Goal: Task Accomplishment & Management: Manage account settings

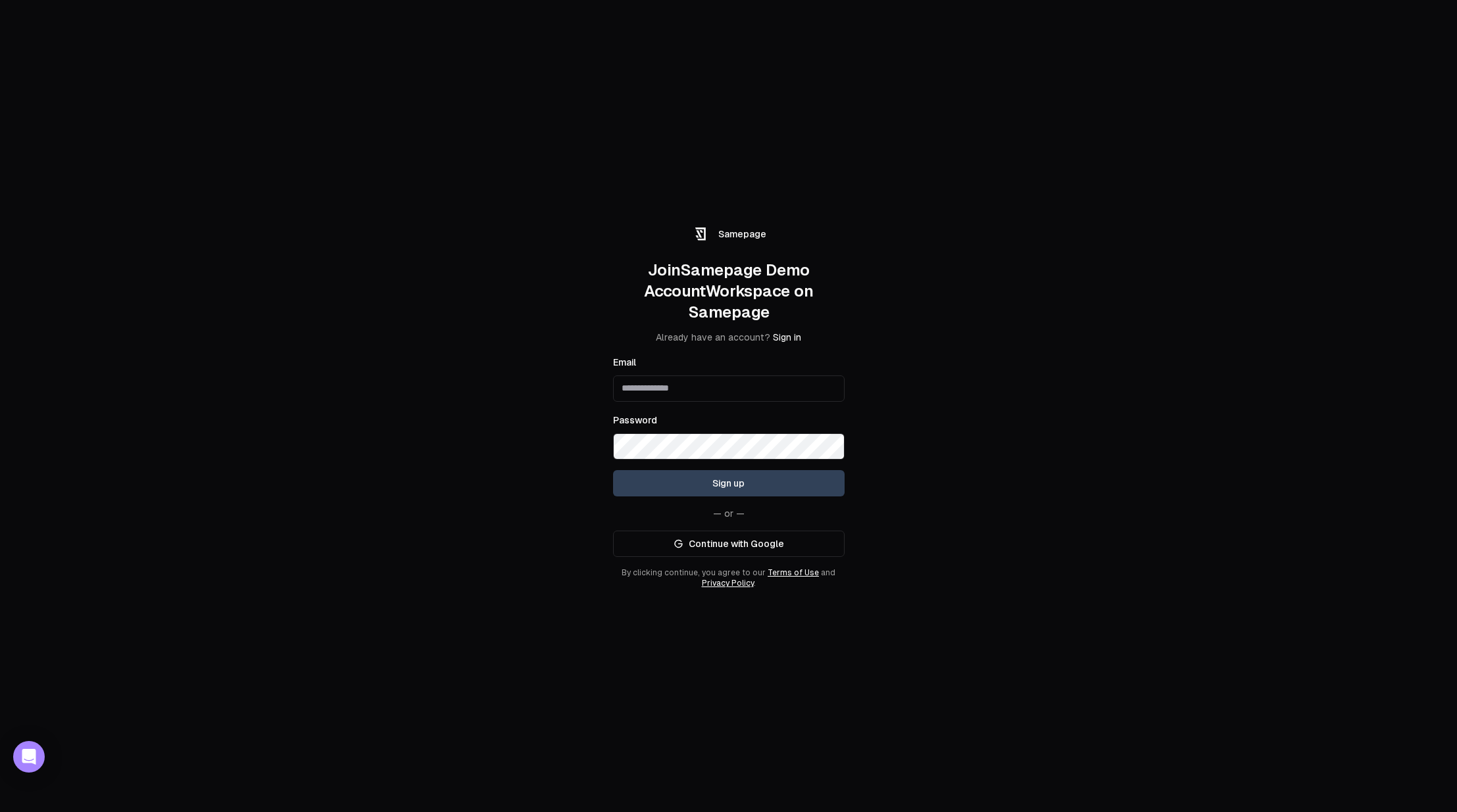
click at [697, 385] on input "Email" at bounding box center [729, 389] width 231 height 27
click at [912, 310] on div "Samepage Join Samepage Demo Account Workspace on Samepage Already have an accou…" at bounding box center [728, 406] width 1457 height 812
click at [741, 544] on link "Continue with Google" at bounding box center [729, 545] width 231 height 27
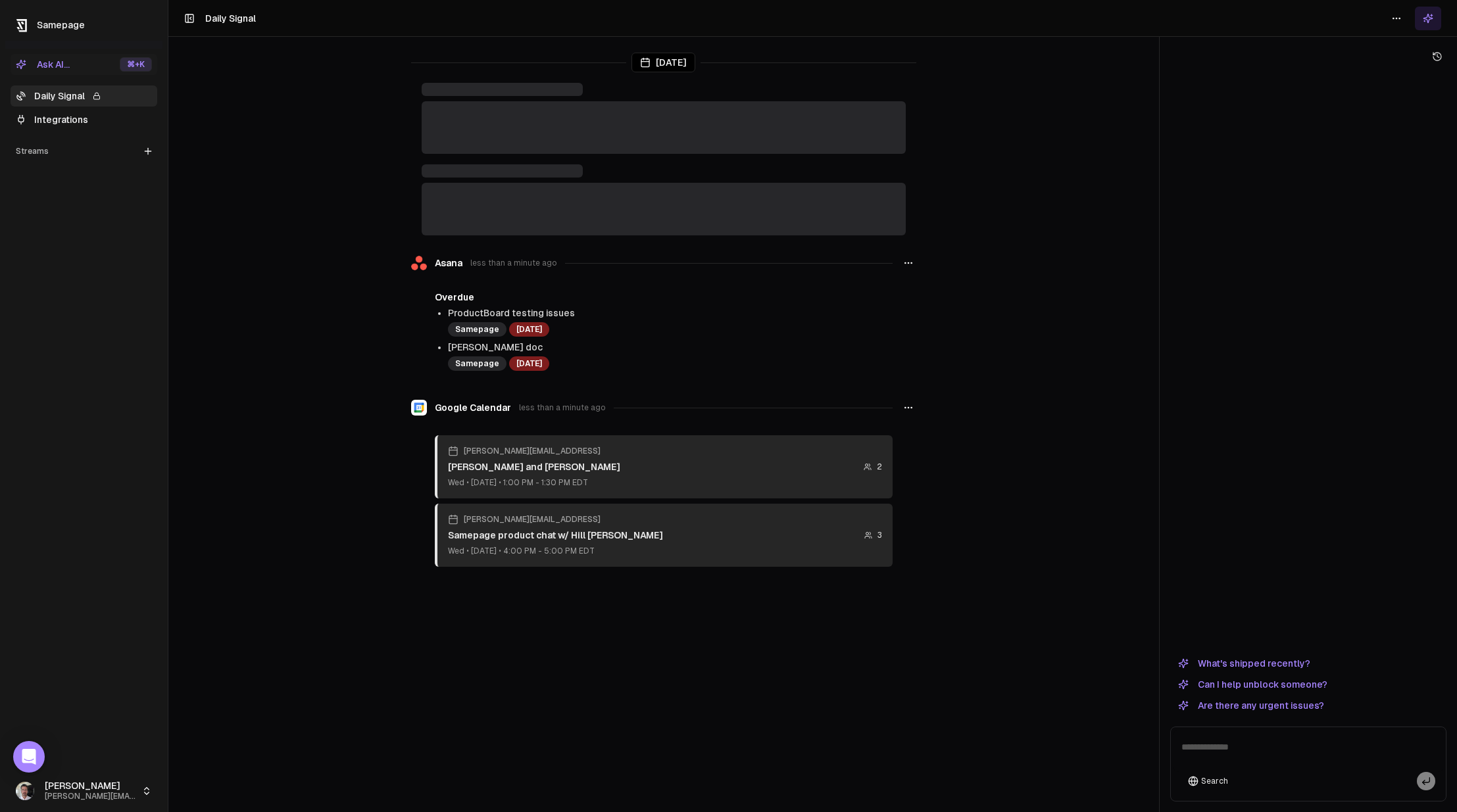
click at [58, 118] on link "Integrations" at bounding box center [84, 119] width 147 height 21
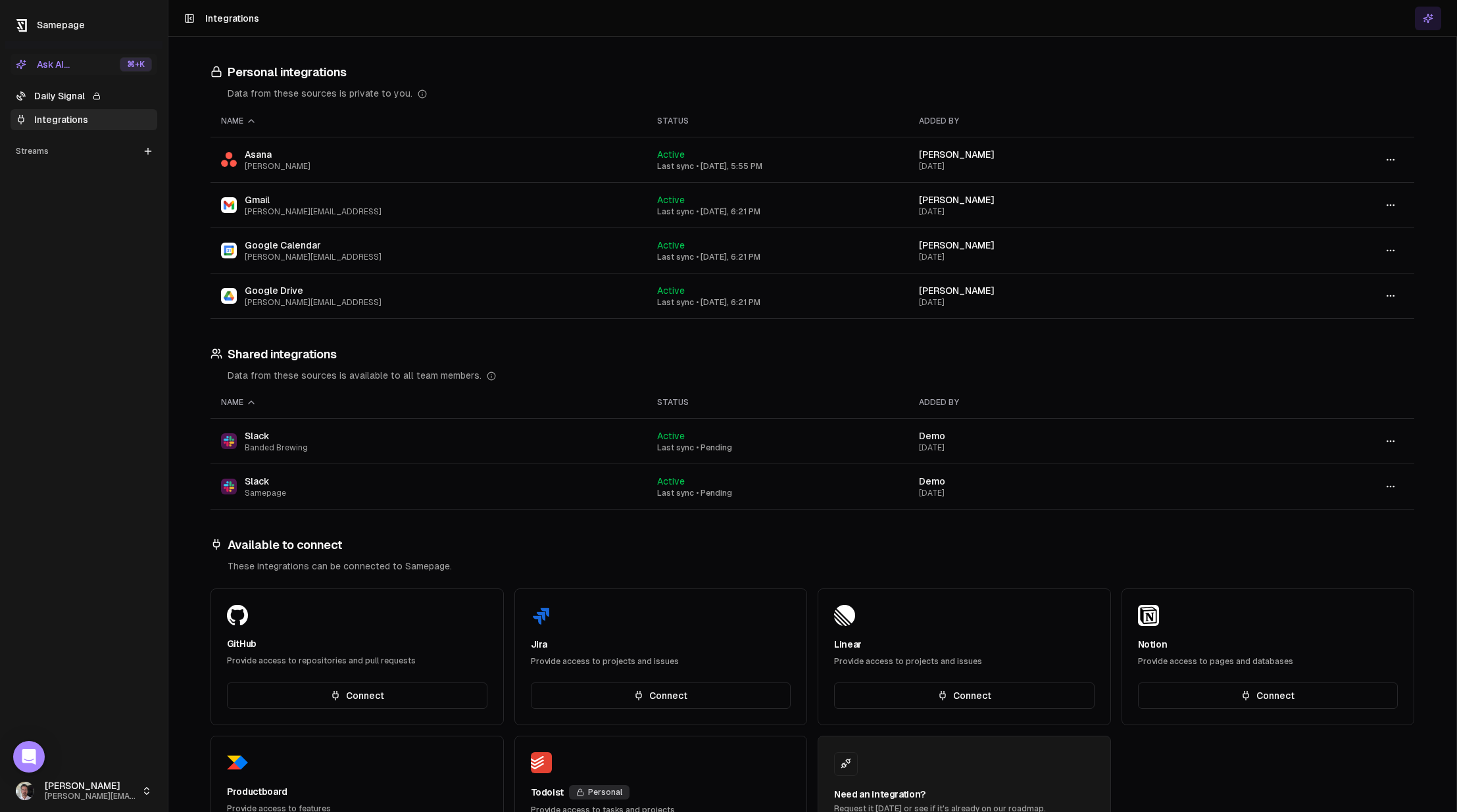
click at [1396, 442] on button "button" at bounding box center [1391, 441] width 27 height 24
click at [1399, 516] on div "Disconnect" at bounding box center [1390, 512] width 77 height 21
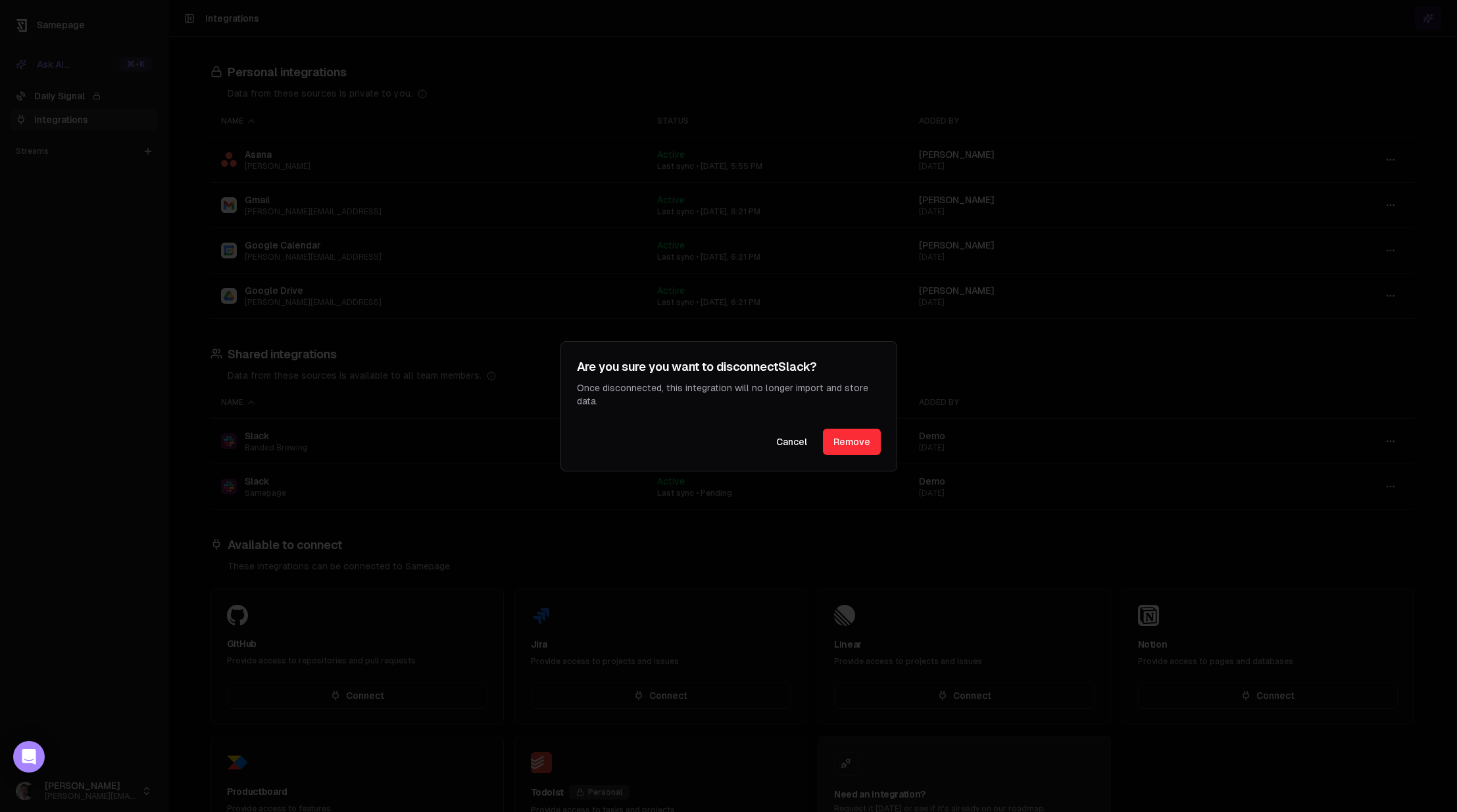
click at [861, 438] on button "Remove" at bounding box center [851, 442] width 58 height 27
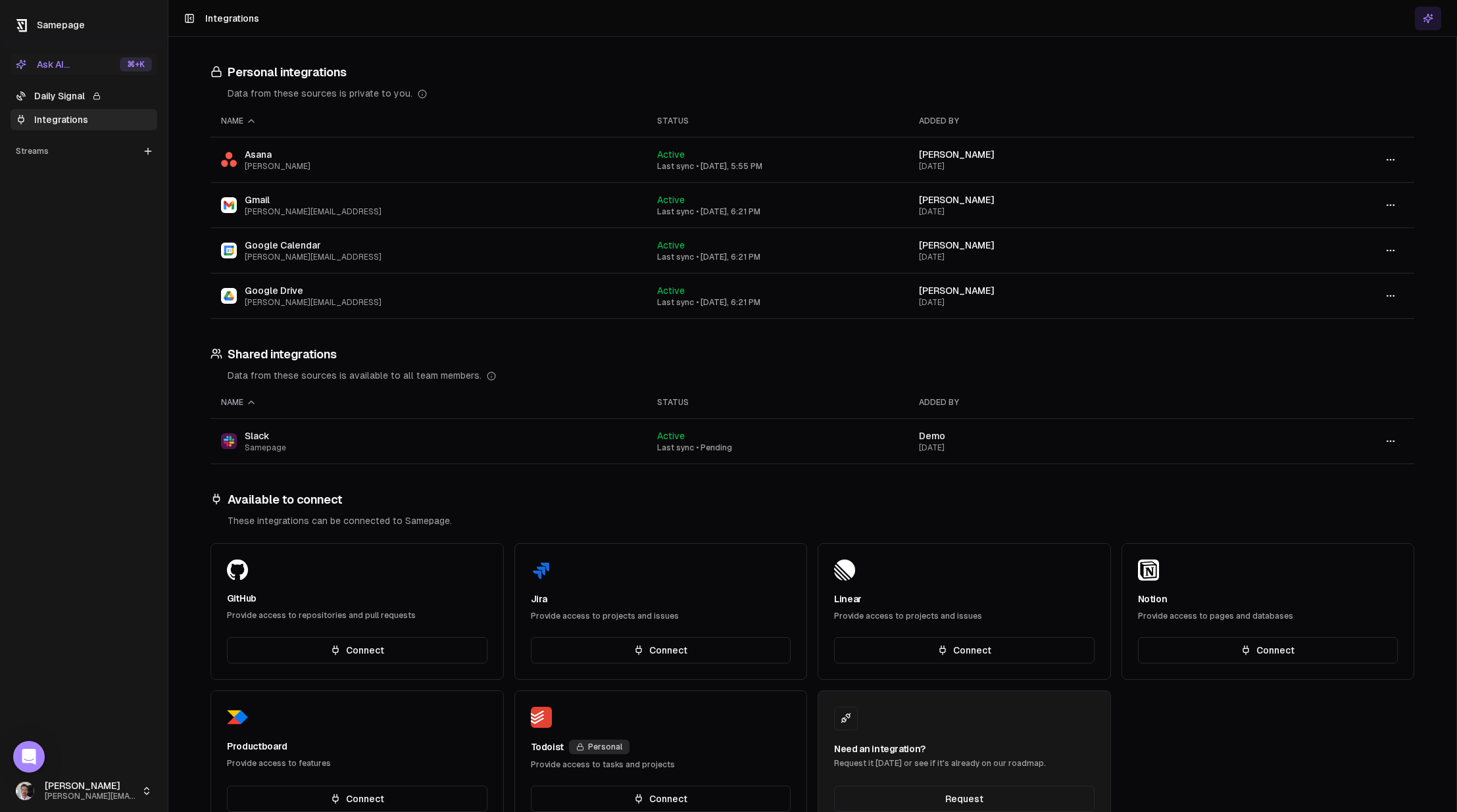
click at [85, 124] on link "Integrations" at bounding box center [84, 119] width 147 height 21
click at [86, 788] on html "Samepage Ask AI... ⌘ +K Daily Signal Integrations Streams Create Stream Paul pa…" at bounding box center [728, 406] width 1457 height 812
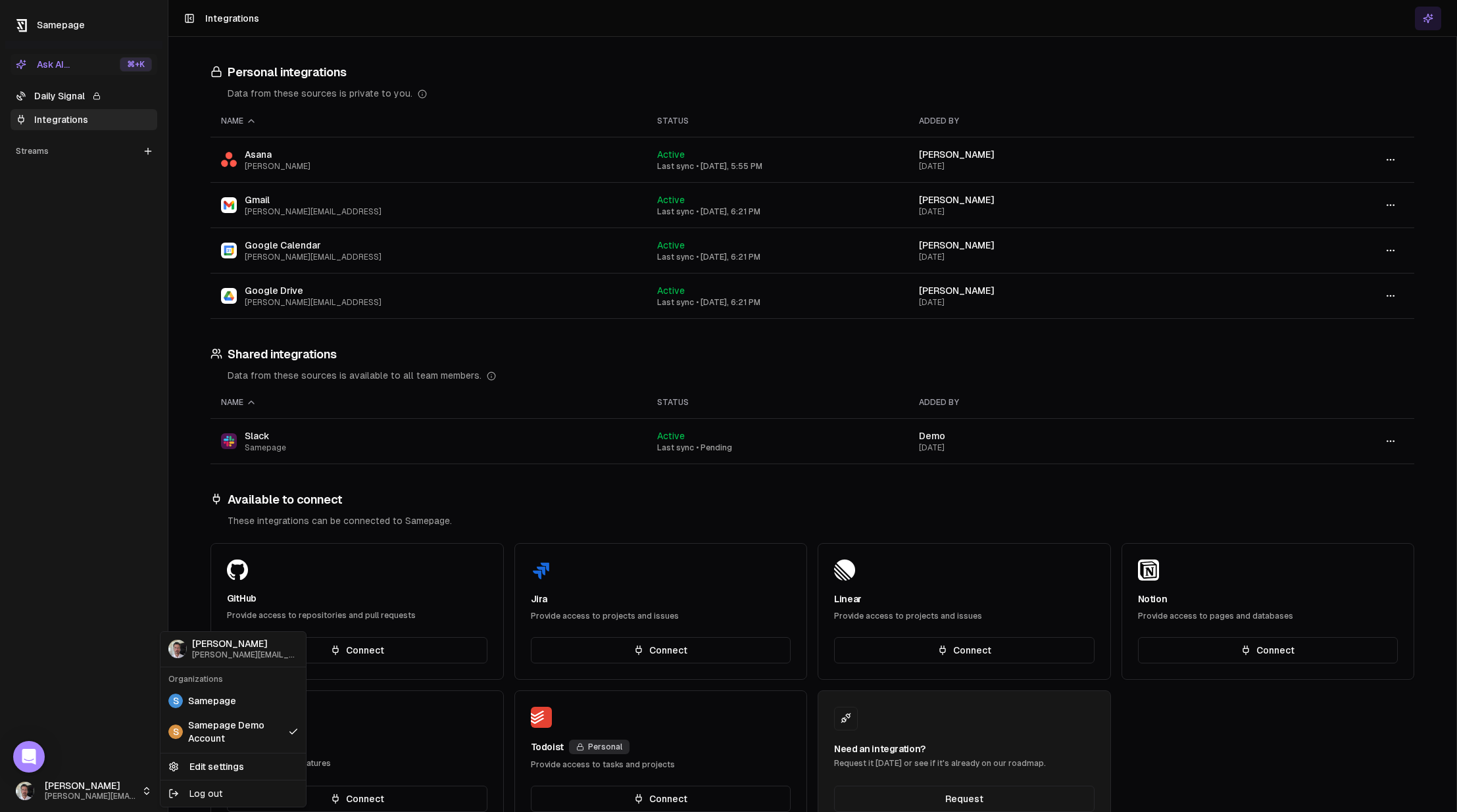
click at [102, 606] on html "Samepage Ask AI... ⌘ +K Daily Signal Integrations Streams Create Stream Paul pa…" at bounding box center [728, 406] width 1457 height 812
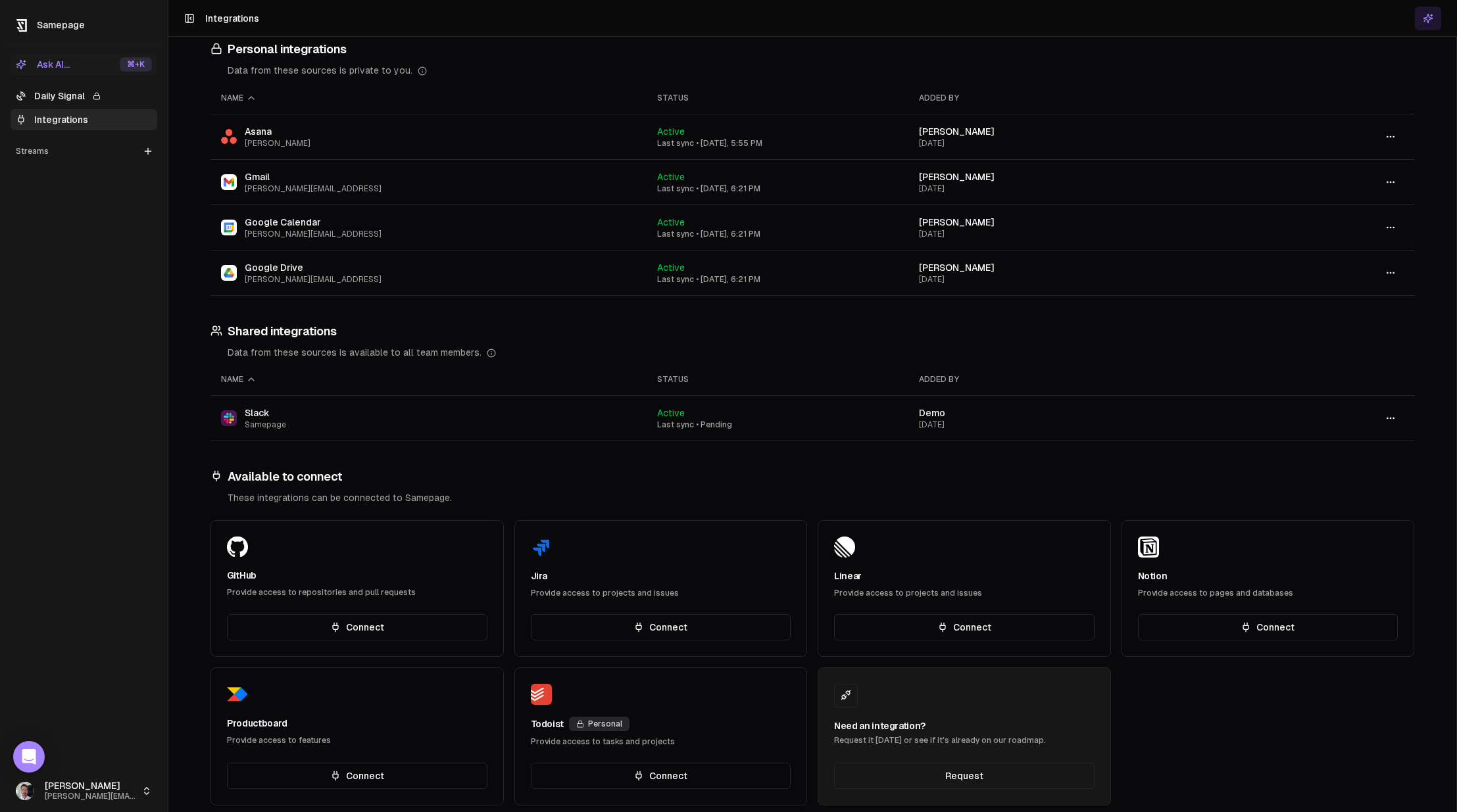
scroll to position [43, 0]
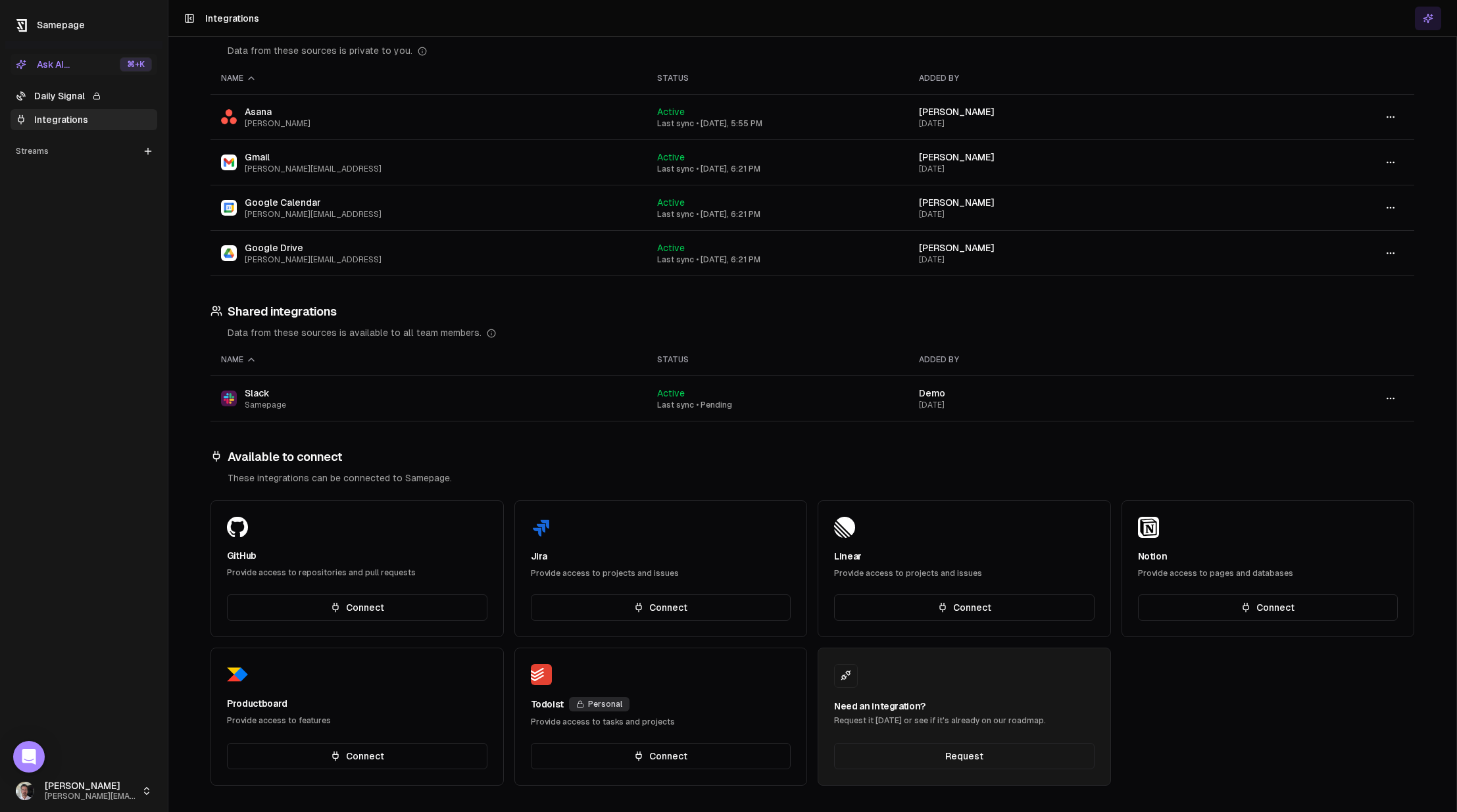
click at [1031, 615] on button "Connect" at bounding box center [964, 608] width 261 height 27
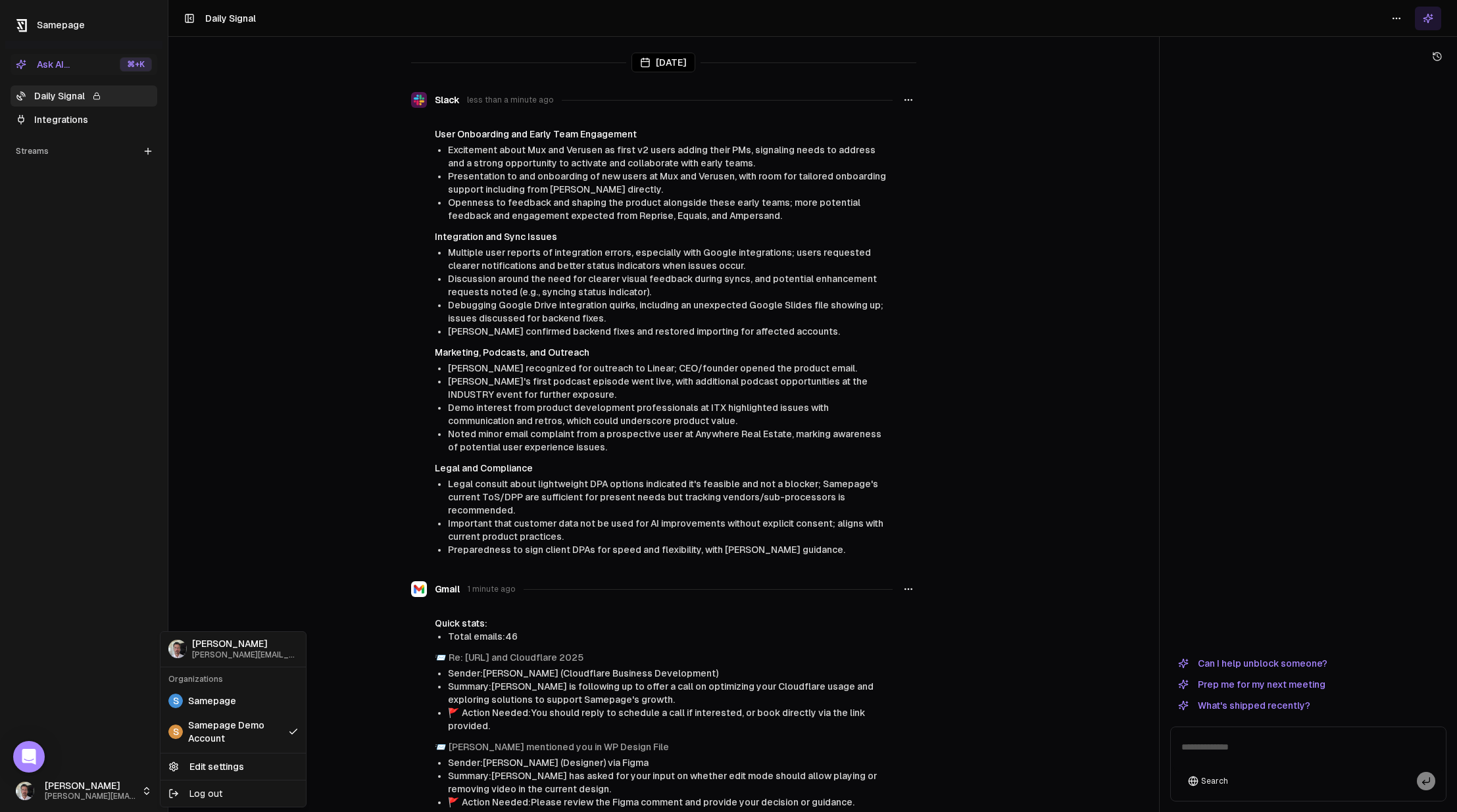
click at [64, 793] on html "Samepage Ask AI... ⌘ +K Daily Signal Integrations Streams Create Stream Paul [E…" at bounding box center [728, 406] width 1457 height 812
drag, startPoint x: 72, startPoint y: 788, endPoint x: 80, endPoint y: 795, distance: 10.6
click at [72, 788] on html "Samepage Ask AI... ⌘ +K Daily Signal Integrations Streams Create Stream Paul pa…" at bounding box center [728, 406] width 1457 height 812
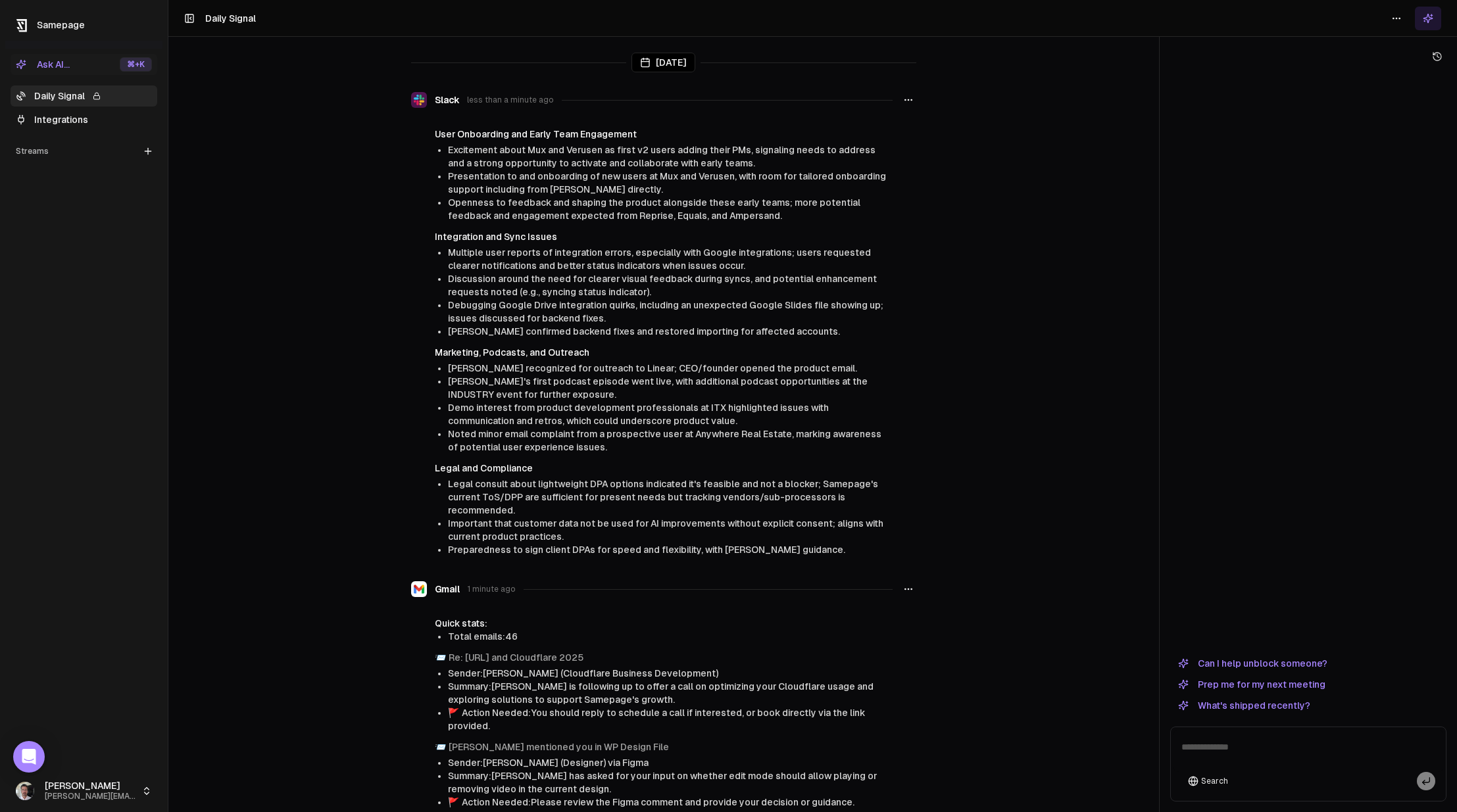
click at [80, 795] on html "Samepage Ask AI... ⌘ +K Daily Signal Integrations Streams Create Stream Paul pa…" at bounding box center [728, 406] width 1457 height 812
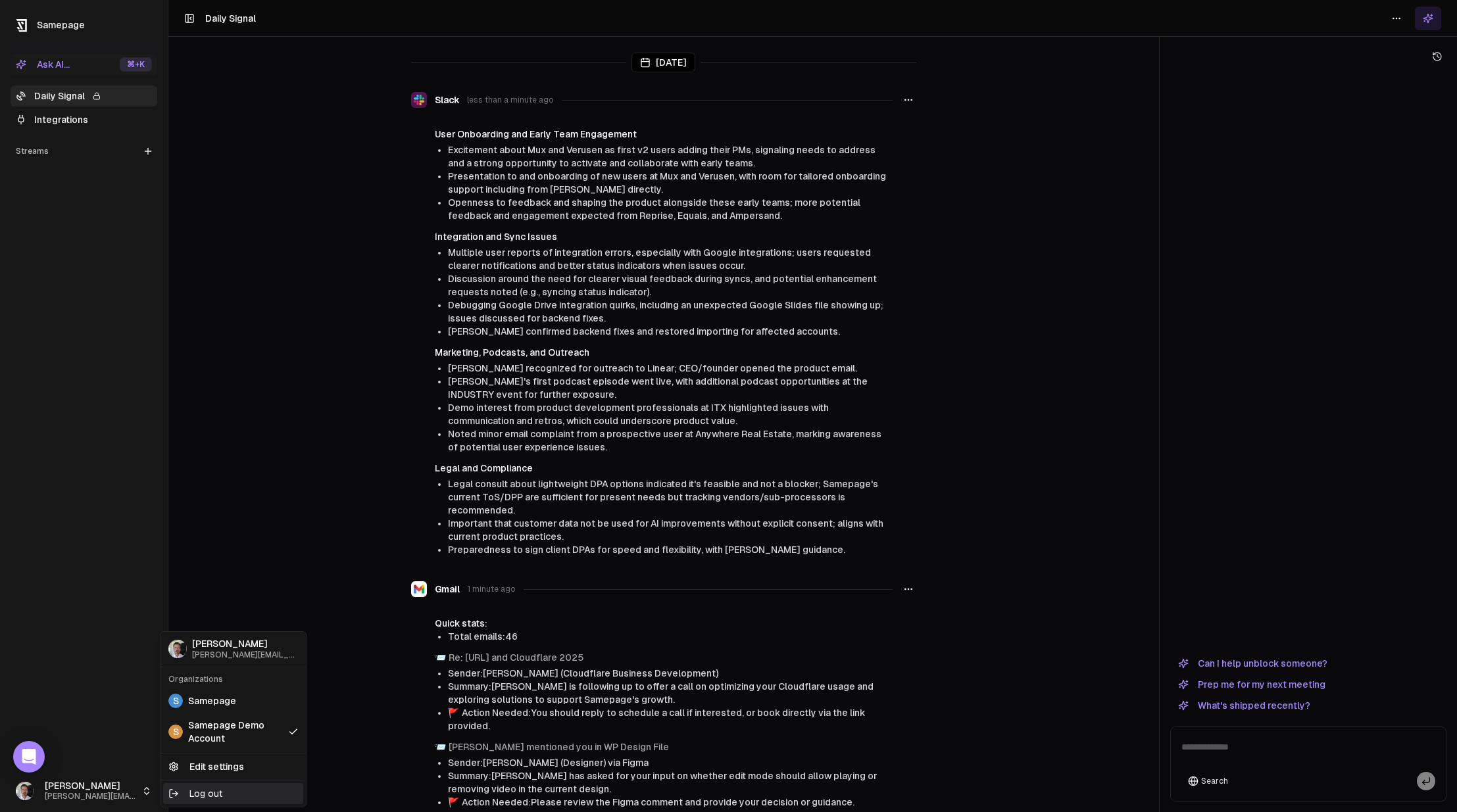
click at [240, 791] on div "Log out" at bounding box center [233, 794] width 140 height 21
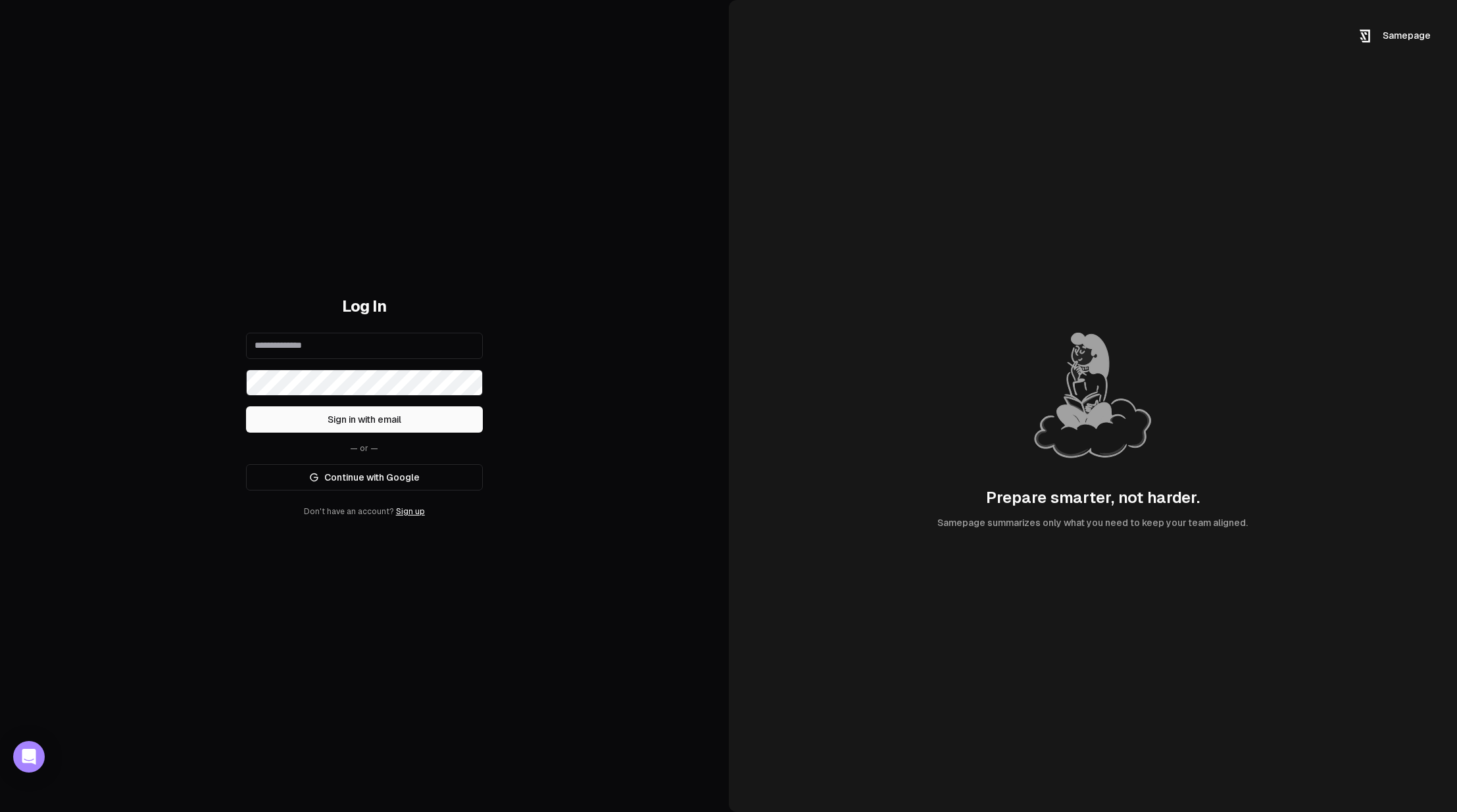
drag, startPoint x: 337, startPoint y: 344, endPoint x: 331, endPoint y: 340, distance: 7.2
click at [337, 344] on input "email" at bounding box center [364, 346] width 237 height 27
type input "**********"
click at [384, 425] on button "Sign in with email" at bounding box center [364, 419] width 237 height 27
